Goal: Book appointment/travel/reservation

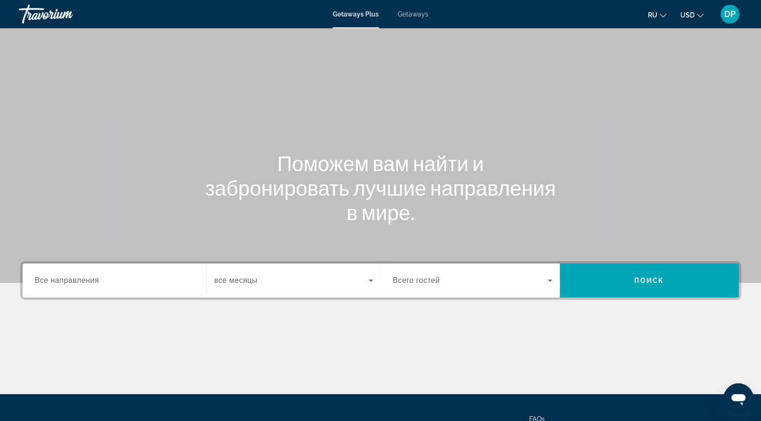
click at [476, 286] on span "Search widget" at bounding box center [470, 280] width 154 height 11
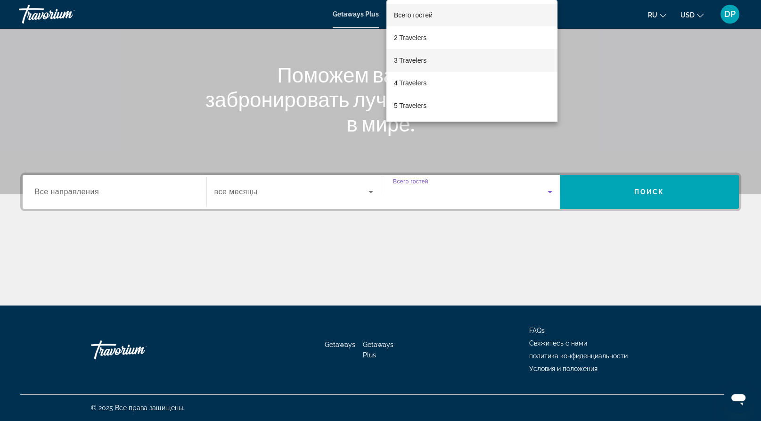
scroll to position [215, 0]
click at [440, 89] on mat-option "4 Travelers" at bounding box center [471, 83] width 171 height 23
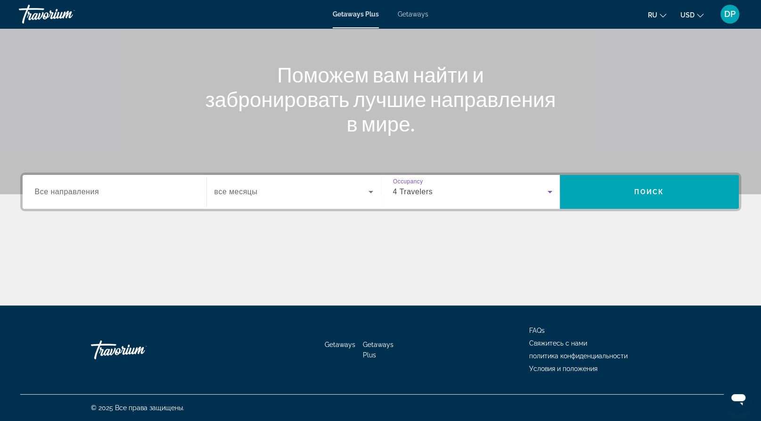
click at [99, 187] on span "Все направления" at bounding box center [67, 191] width 65 height 8
click at [110, 187] on input "Destination Все направления" at bounding box center [114, 192] width 159 height 11
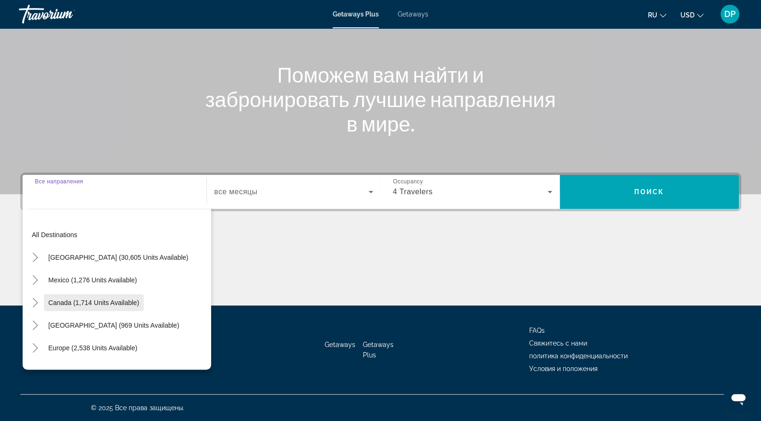
click at [61, 299] on span "Canada (1,714 units available)" at bounding box center [94, 303] width 91 height 8
type input "**********"
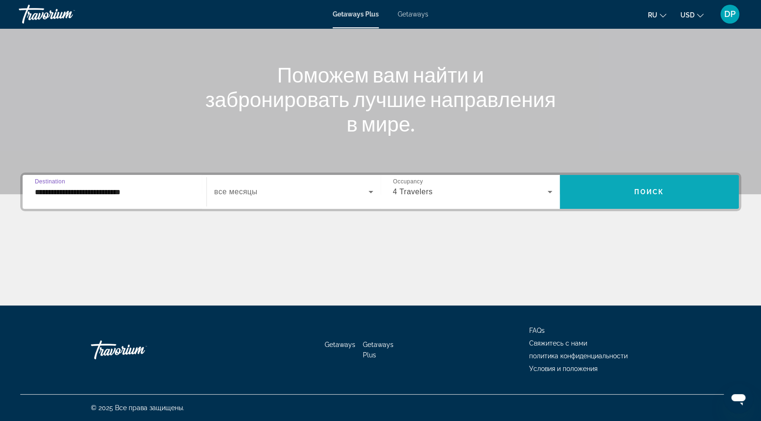
click at [606, 180] on span "Search widget" at bounding box center [649, 191] width 179 height 23
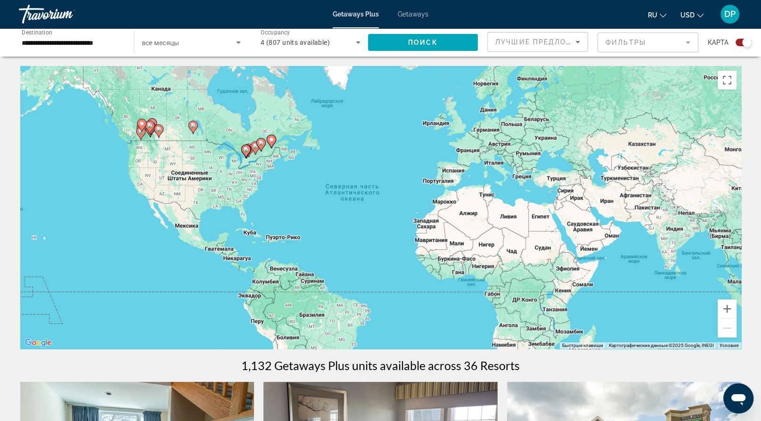
click at [155, 137] on icon "Main content" at bounding box center [158, 131] width 8 height 12
click at [150, 133] on icon "Main content" at bounding box center [149, 127] width 8 height 12
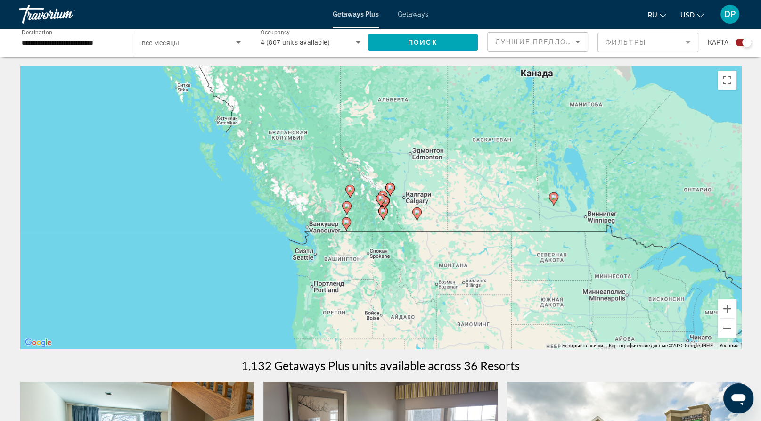
click at [421, 221] on gmp-advanced-marker "Main content" at bounding box center [416, 214] width 9 height 14
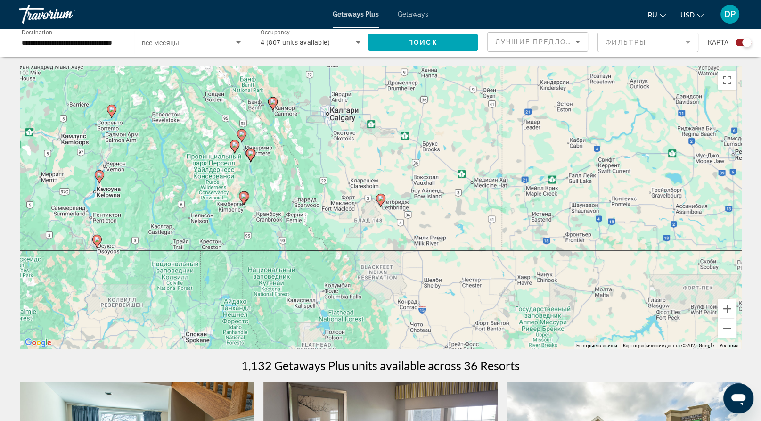
click at [235, 153] on icon "Main content" at bounding box center [234, 146] width 8 height 12
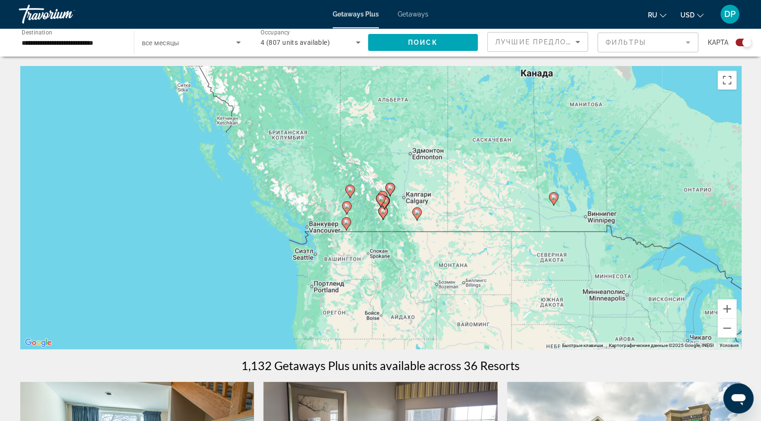
click at [383, 207] on gmp-advanced-marker "Main content" at bounding box center [380, 200] width 9 height 14
type input "**********"
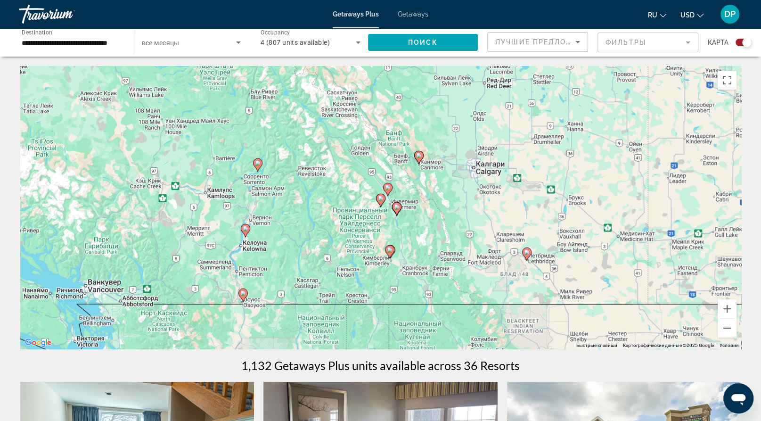
click at [397, 210] on image "Main content" at bounding box center [397, 207] width 6 height 6
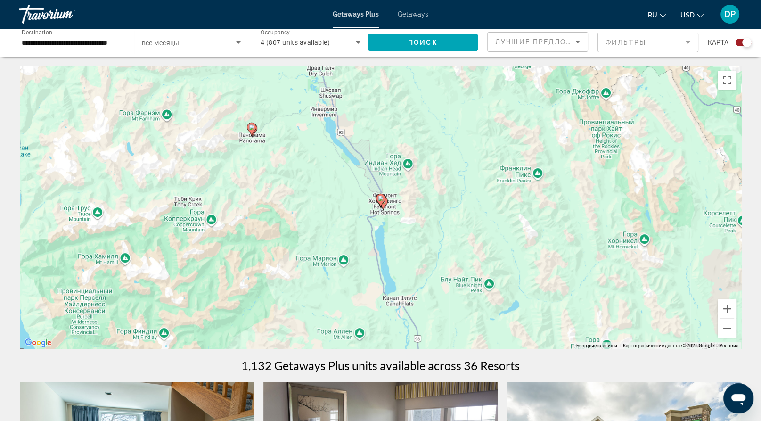
click at [381, 201] on image "Main content" at bounding box center [381, 198] width 6 height 6
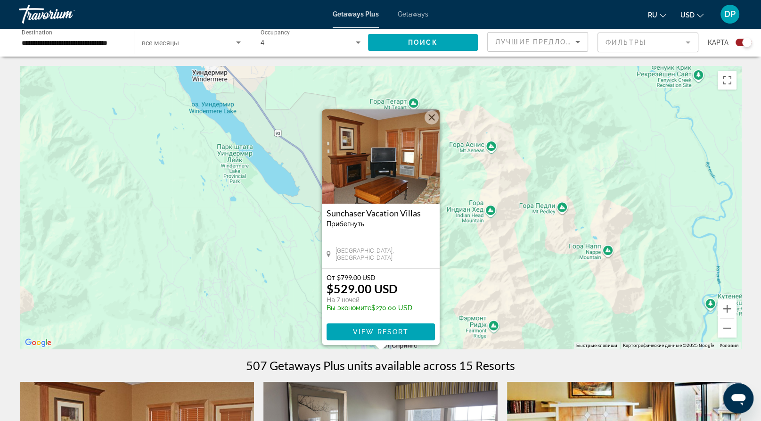
click at [394, 126] on img "Main content" at bounding box center [381, 156] width 118 height 94
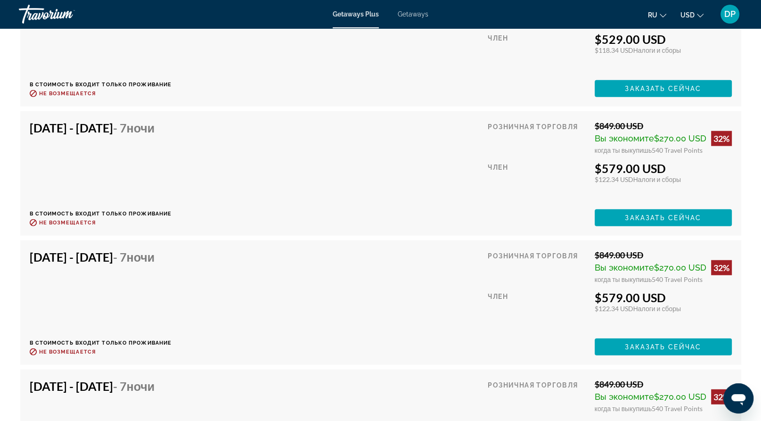
scroll to position [2214, 0]
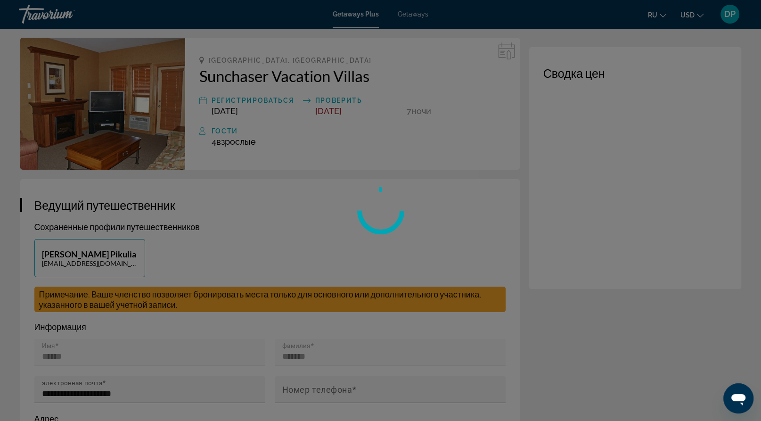
scroll to position [94, 0]
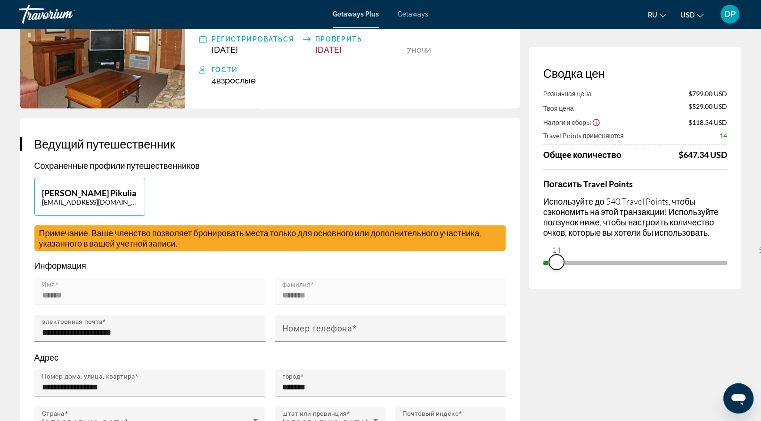
drag, startPoint x: 713, startPoint y: 321, endPoint x: 458, endPoint y: 320, distance: 255.3
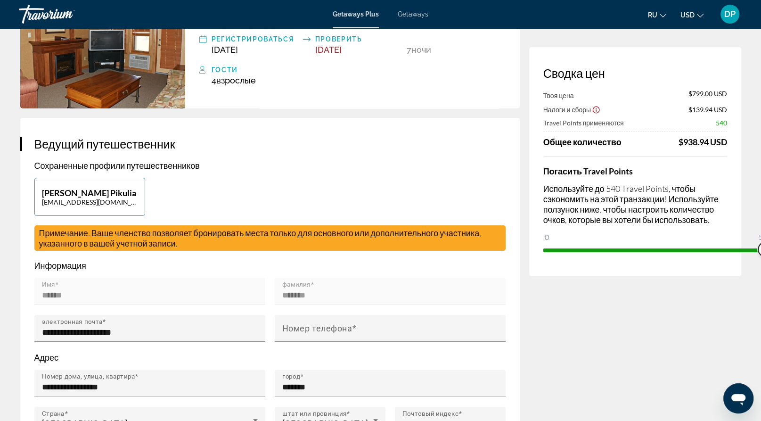
drag, startPoint x: 494, startPoint y: 289, endPoint x: 766, endPoint y: 308, distance: 272.9
click at [761, 308] on html "Перейти к основному содержанию Getaways Plus Getaways ru English Español França…" at bounding box center [380, 116] width 761 height 421
drag, startPoint x: 706, startPoint y: 323, endPoint x: 455, endPoint y: 323, distance: 251.5
drag, startPoint x: 496, startPoint y: 291, endPoint x: 766, endPoint y: 301, distance: 270.6
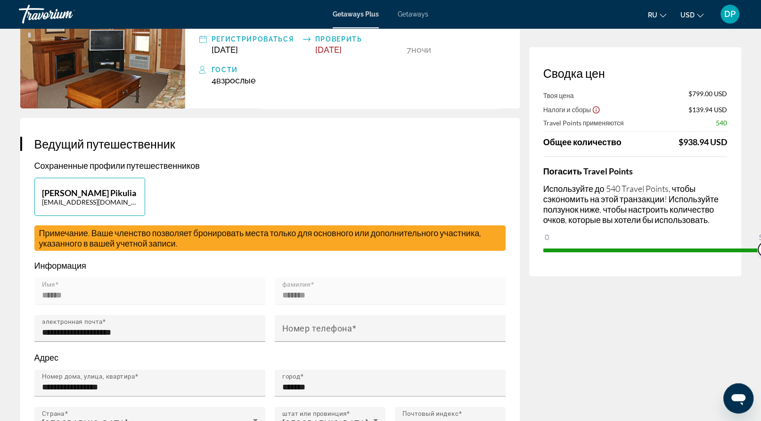
click at [761, 301] on html "Перейти к основному содержанию Getaways Plus Getaways ru English Español França…" at bounding box center [380, 116] width 761 height 421
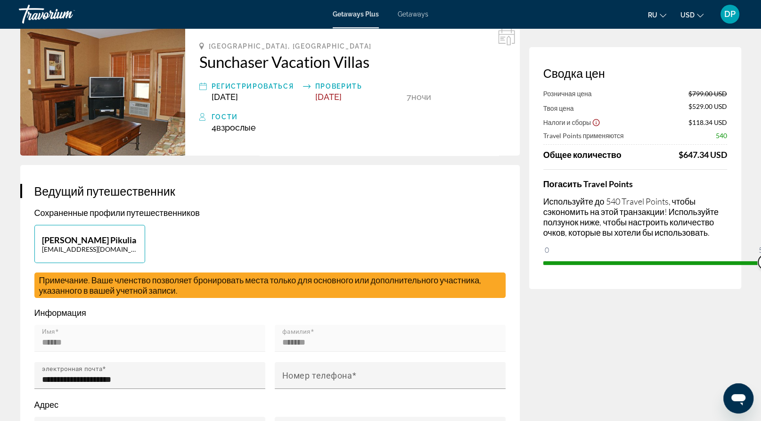
scroll to position [47, 0]
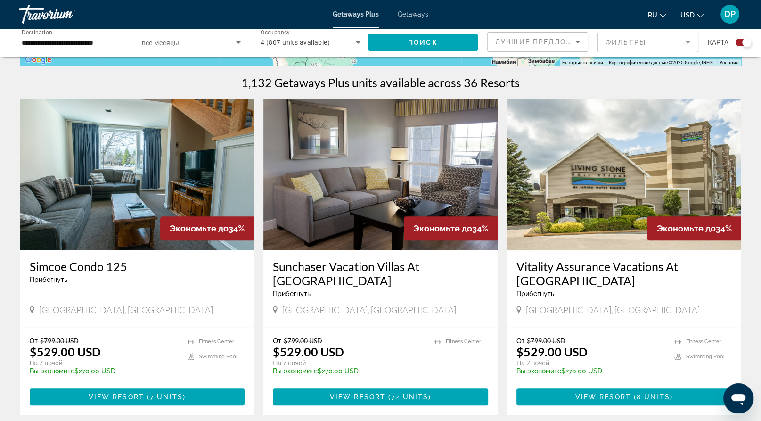
scroll to position [283, 0]
click at [362, 238] on img "Main content" at bounding box center [380, 174] width 234 height 151
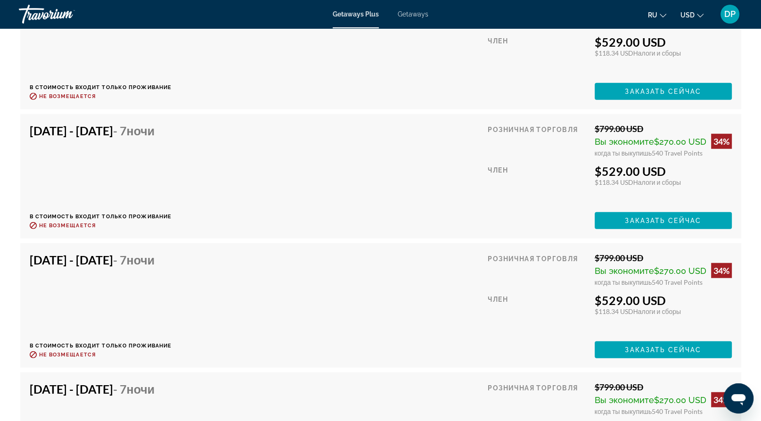
scroll to position [2376, 0]
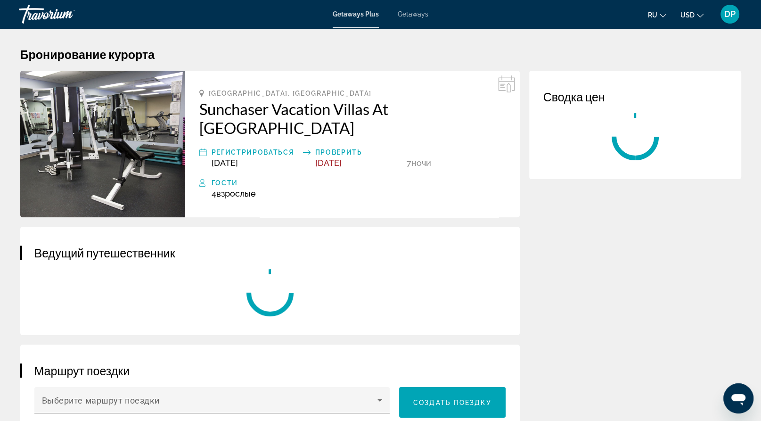
scroll to position [57, 0]
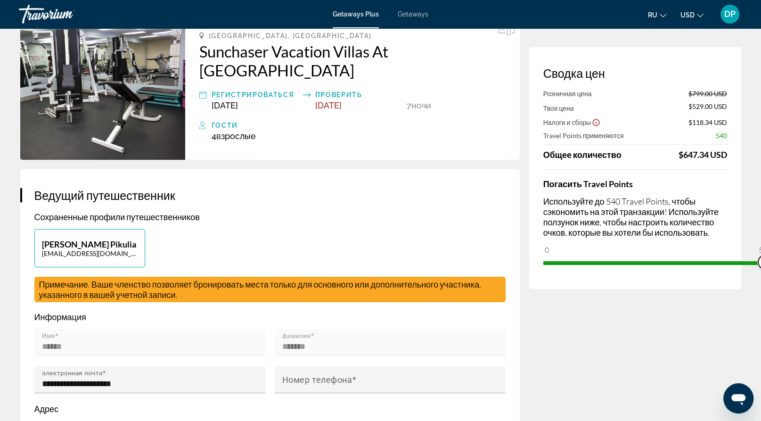
drag, startPoint x: 716, startPoint y: 325, endPoint x: 734, endPoint y: 320, distance: 19.0
click at [734, 289] on div "Сводка цен Розничная цена $799.00 USD Твоя цена $529.00 USD Налоги и сборы $118…" at bounding box center [635, 168] width 212 height 242
click at [703, 189] on h4 "Погасить Travel Points" at bounding box center [635, 184] width 184 height 10
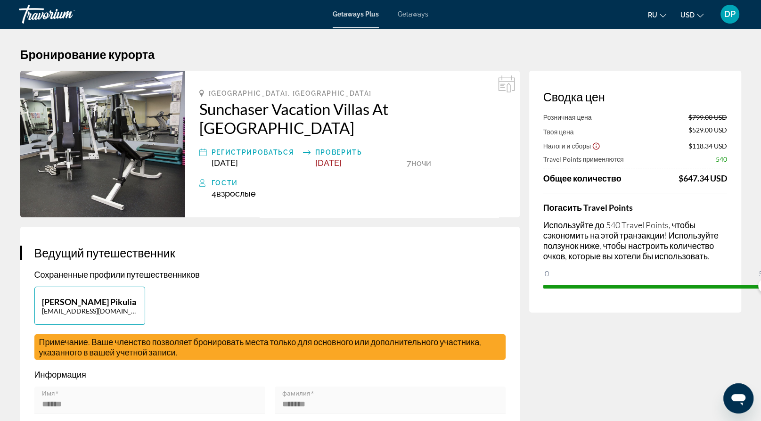
scroll to position [0, 0]
